Goal: Task Accomplishment & Management: Complete application form

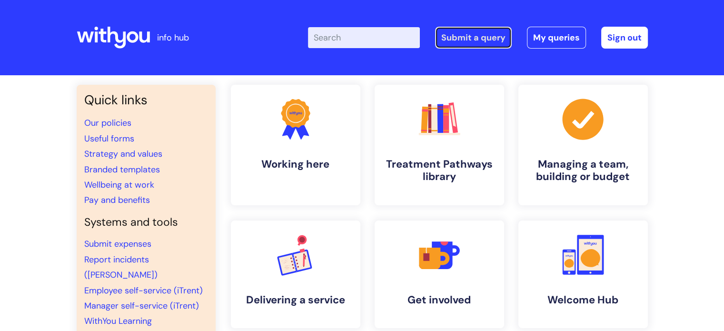
click at [447, 37] on link "Submit a query" at bounding box center [473, 38] width 77 height 22
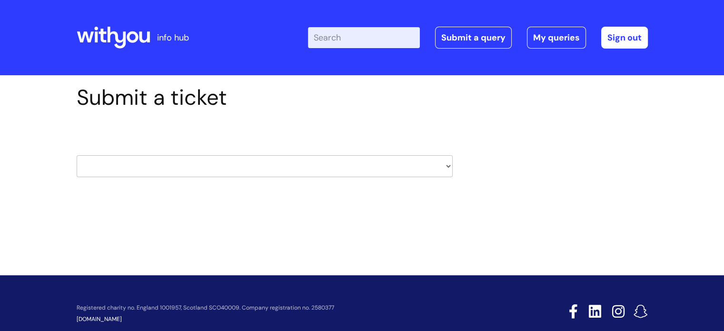
click at [405, 169] on select "HR / People IT and Support Clinical Drug Alerts Finance Accounts Data Support T…" at bounding box center [265, 166] width 376 height 22
select select "it_and_support"
click at [77, 155] on select "HR / People IT and Support Clinical Drug Alerts Finance Accounts Data Support T…" at bounding box center [265, 166] width 376 height 22
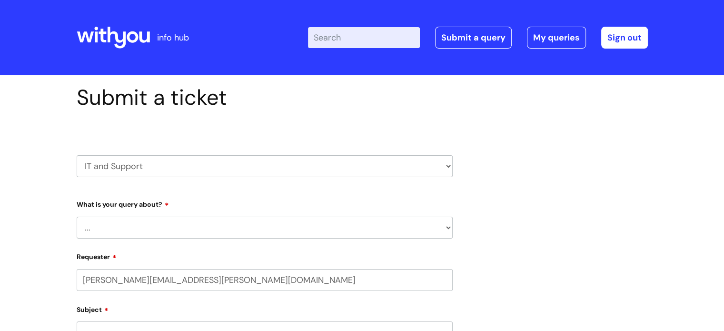
select select "80004286540"
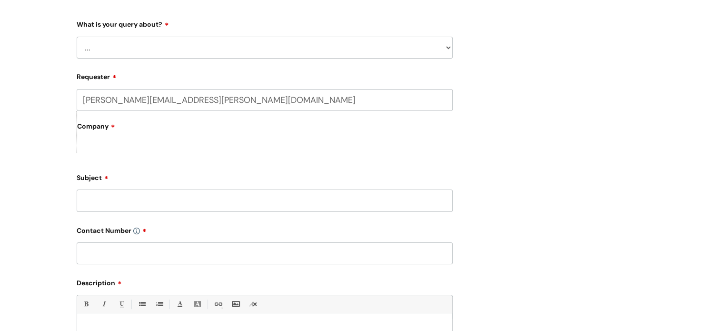
scroll to position [190, 0]
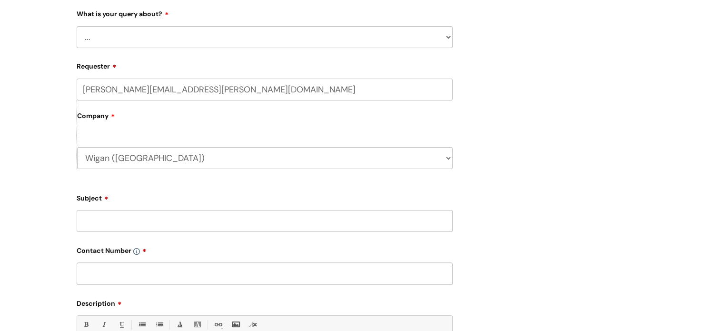
click at [180, 36] on select "... Mobile Phone Reset & MFA Accounts, Starters and Leavers IT Hardware issue I…" at bounding box center [265, 37] width 376 height 22
select select "IT Hardware issue"
click at [77, 26] on select "... Mobile Phone Reset & MFA Accounts, Starters and Leavers IT Hardware issue I…" at bounding box center [265, 37] width 376 height 22
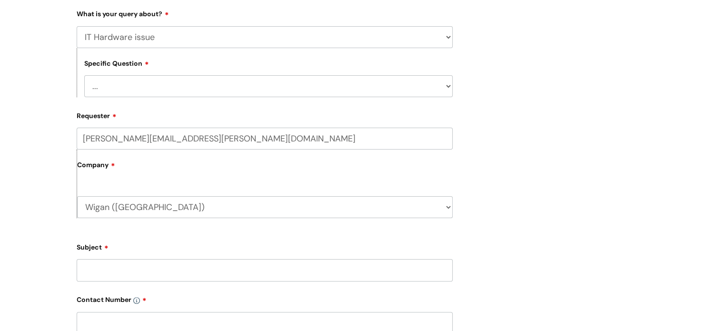
click at [160, 89] on select "... I need a new or replacement ... I’m waiting for new or replacement hardware…" at bounding box center [268, 86] width 368 height 22
select select "Problem with Laptop or Chromebook"
click at [84, 75] on select "... I need a new or replacement ... I’m waiting for new or replacement hardware…" at bounding box center [268, 86] width 368 height 22
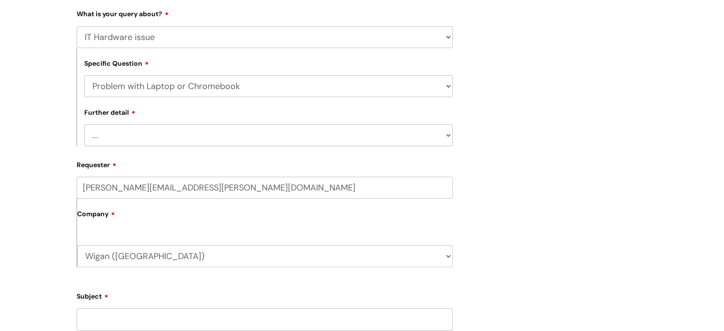
click at [127, 140] on select "... I’ve no sound / microphone I’ve got no internet or wifi I’ve got no camera …" at bounding box center [268, 135] width 368 height 22
select select "I’ve got a Bitlocker fault"
click at [84, 125] on select "... I’ve no sound / microphone I’ve got no internet or wifi I’ve got no camera …" at bounding box center [268, 135] width 368 height 22
click at [226, 131] on select "... I’ve no sound / microphone I’ve got no internet or wifi I’ve got no camera …" at bounding box center [268, 135] width 368 height 22
select select
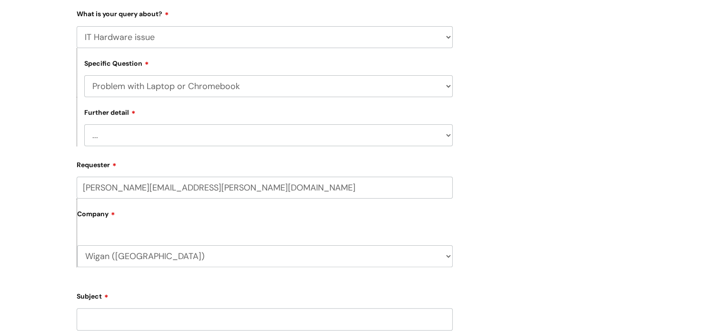
click at [84, 125] on select "... I’ve no sound / microphone I’ve got no internet or wifi I’ve got no camera …" at bounding box center [268, 135] width 368 height 22
click at [105, 231] on div "Company Wigan (Coops Recovery Centre) WithYou Current Staff" at bounding box center [265, 232] width 376 height 68
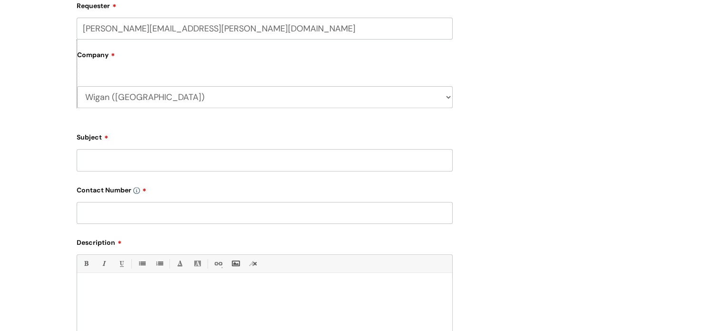
scroll to position [381, 0]
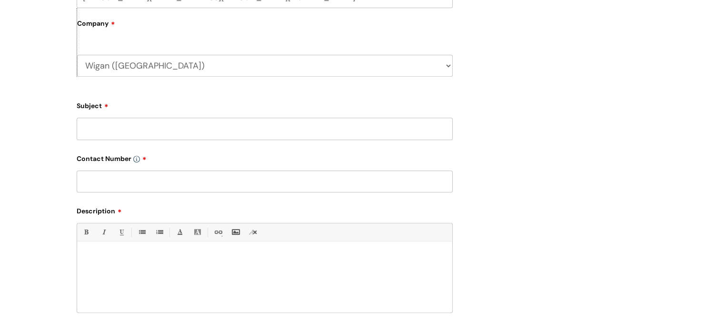
click at [109, 130] on input "Subject" at bounding box center [265, 128] width 376 height 22
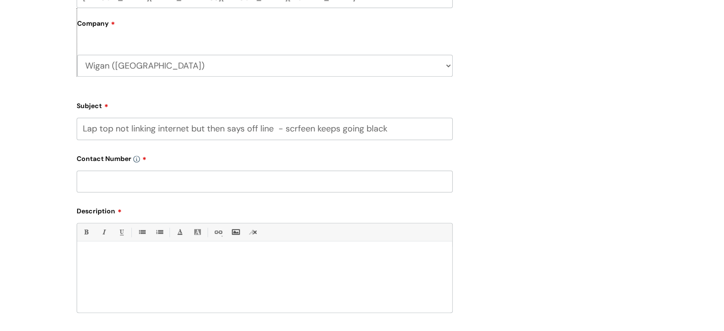
click at [303, 128] on input "Lap top not linking internet but then says off line - scrfeen keeps going black" at bounding box center [265, 128] width 376 height 22
type input "Lap top not linking internet but then says off line - screen keeps going black"
drag, startPoint x: 392, startPoint y: 128, endPoint x: 81, endPoint y: 131, distance: 310.6
click at [81, 131] on input "Lap top not linking internet but then says off line - screen keeps going black" at bounding box center [265, 128] width 376 height 22
type input "Lap top not working properly"
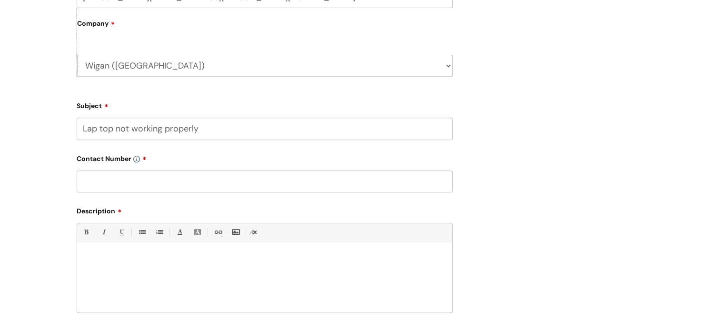
paste div
drag, startPoint x: 122, startPoint y: 171, endPoint x: 122, endPoint y: 176, distance: 5.7
click at [122, 171] on input "text" at bounding box center [265, 181] width 376 height 22
type input "0"
click at [316, 258] on p "Lap top not linking internet but then says off line - screen keeps going black" at bounding box center [264, 258] width 361 height 9
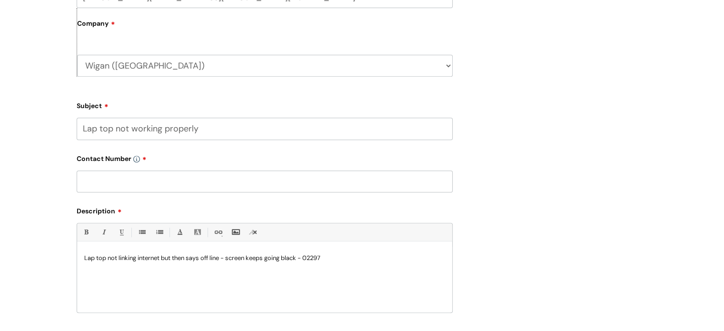
click at [307, 256] on p "Lap top not linking internet but then says off line - screen keeps going black …" at bounding box center [264, 258] width 361 height 9
click at [95, 184] on input "text" at bounding box center [265, 181] width 376 height 22
click at [84, 252] on div "Lap top not linking internet but then says off line - screen keeps going black …" at bounding box center [264, 279] width 375 height 66
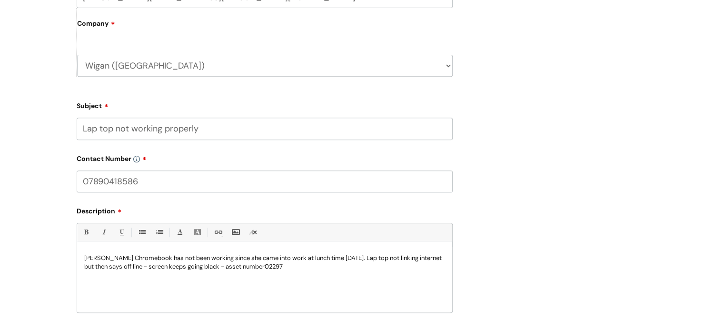
click at [147, 184] on input "07890418586" at bounding box center [265, 181] width 376 height 22
type input "07890418586 - Gabby"
click at [306, 266] on p "Gabby Simmins Chromebook has not been working since she came into work at lunch…" at bounding box center [264, 262] width 361 height 17
click at [175, 283] on p "Please can you contact Gabby" at bounding box center [264, 283] width 361 height 9
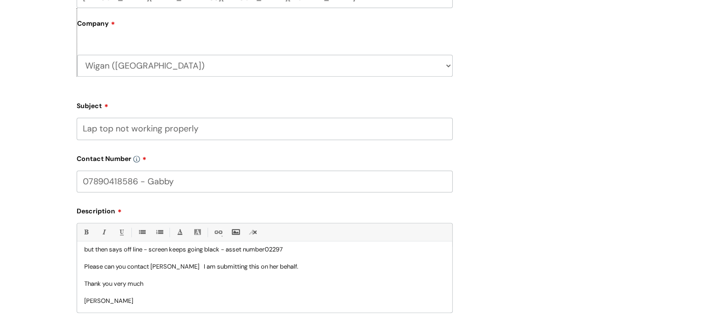
scroll to position [523, 0]
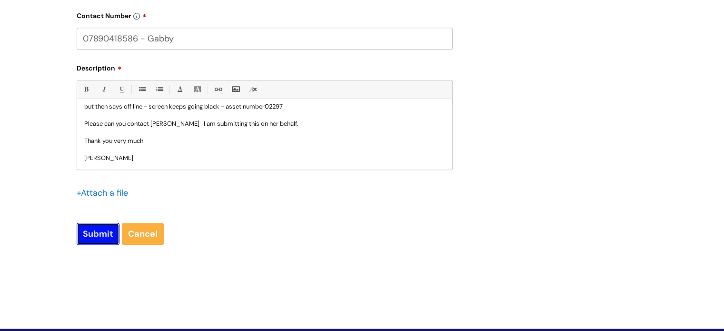
click at [97, 234] on input "Submit" at bounding box center [98, 234] width 43 height 22
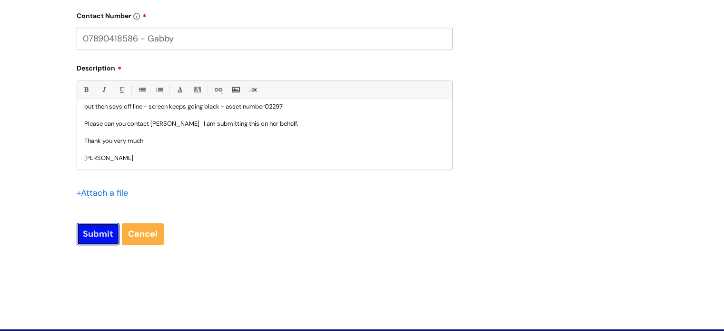
click at [101, 235] on input "Submit" at bounding box center [98, 234] width 43 height 22
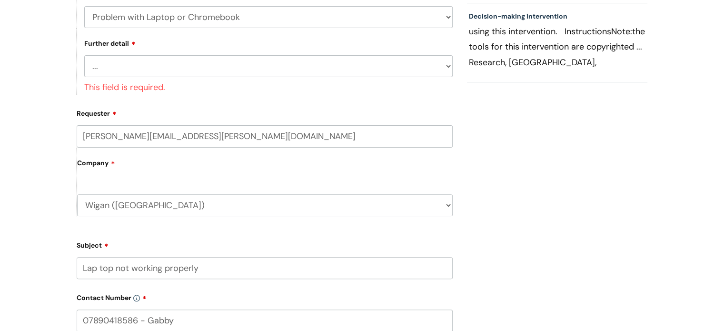
scroll to position [187, 0]
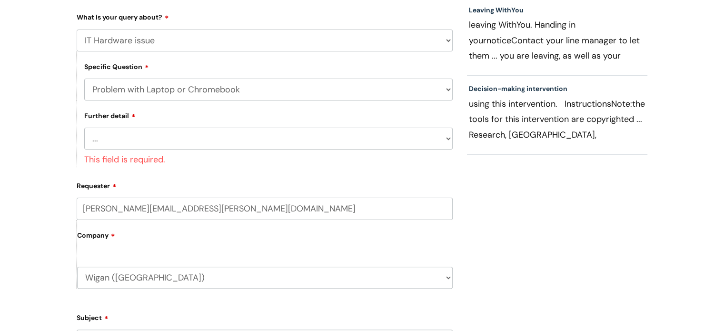
click at [122, 144] on select "... I’ve no sound / microphone I’ve got no internet or wifi I’ve got no camera …" at bounding box center [268, 138] width 368 height 22
select select "I’ve got no internet or wifi"
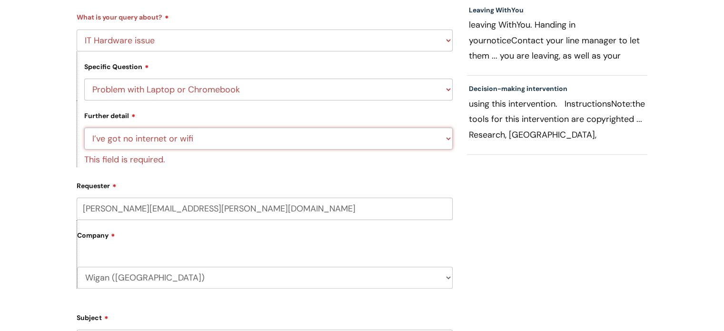
click at [84, 127] on select "... I’ve no sound / microphone I’ve got no internet or wifi I’ve got no camera …" at bounding box center [268, 138] width 368 height 22
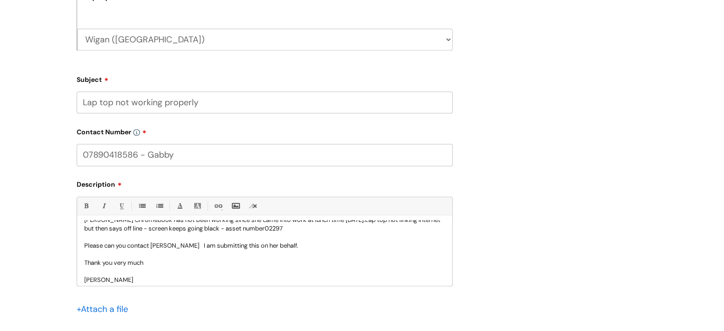
scroll to position [17, 0]
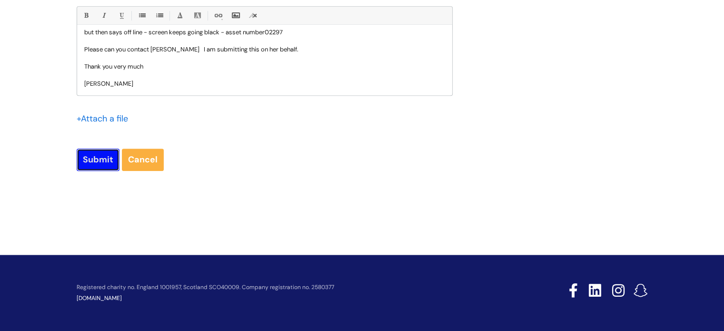
click at [93, 158] on input "Submit" at bounding box center [98, 159] width 43 height 22
type input "Please Wait..."
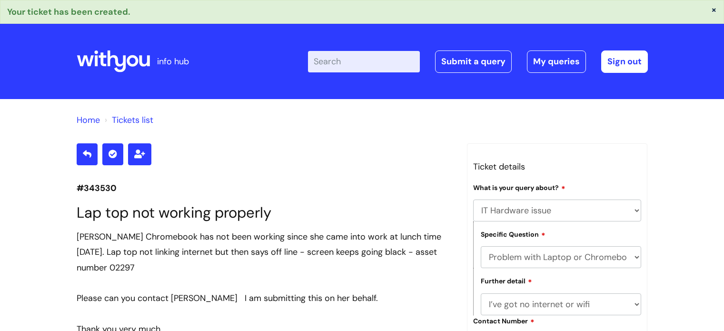
select select "IT Hardware issue"
select select "Problem with Laptop or Chromebook"
select select "I’ve got no internet or wifi"
